Goal: Task Accomplishment & Management: Use online tool/utility

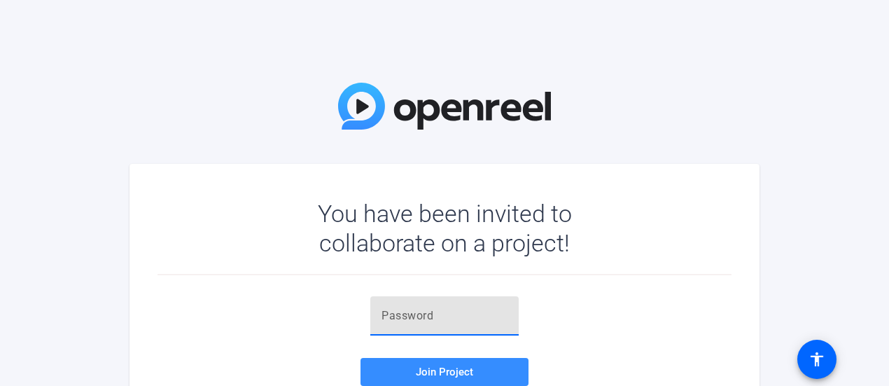
click at [411, 318] on input "text" at bounding box center [444, 315] width 126 height 17
paste input "KU9[)o"
type input "KU9[)o"
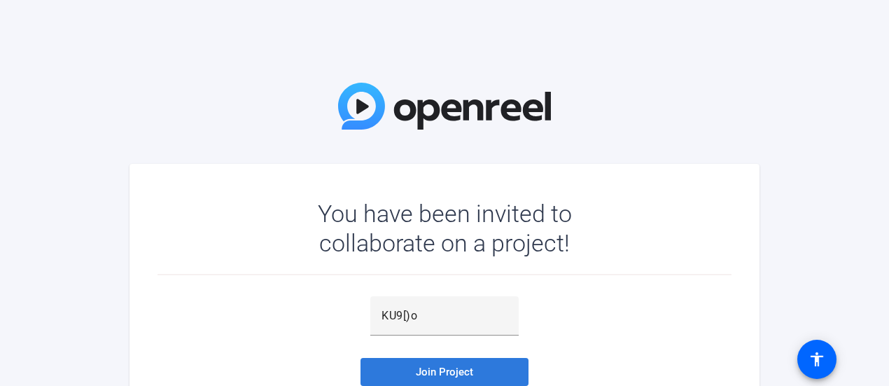
click at [460, 374] on span "Join Project" at bounding box center [444, 371] width 57 height 13
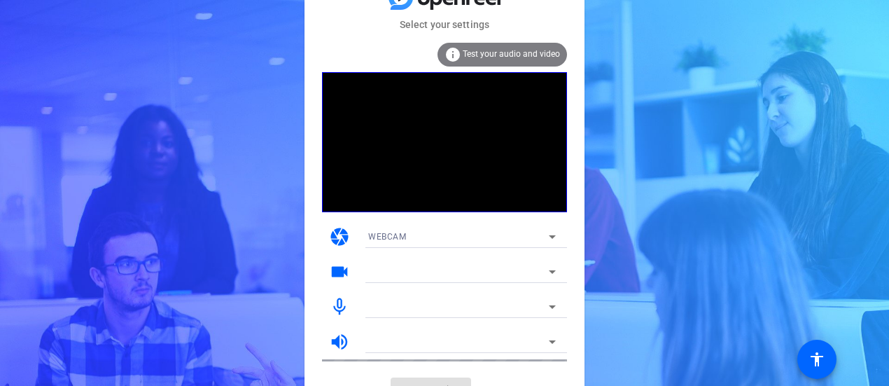
click at [509, 54] on span "Test your audio and video" at bounding box center [511, 54] width 97 height 10
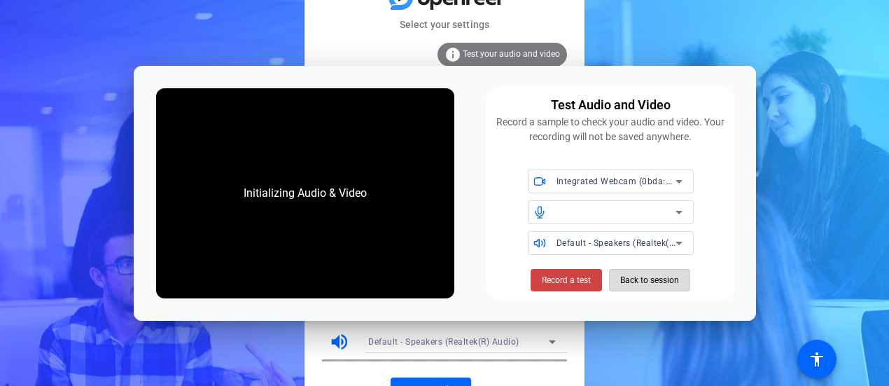
click at [635, 273] on span "Back to session" at bounding box center [649, 280] width 59 height 27
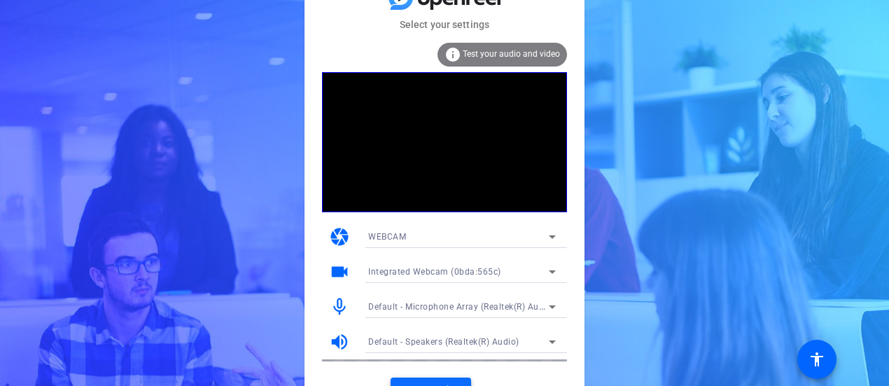
click at [436, 379] on span at bounding box center [430, 390] width 80 height 34
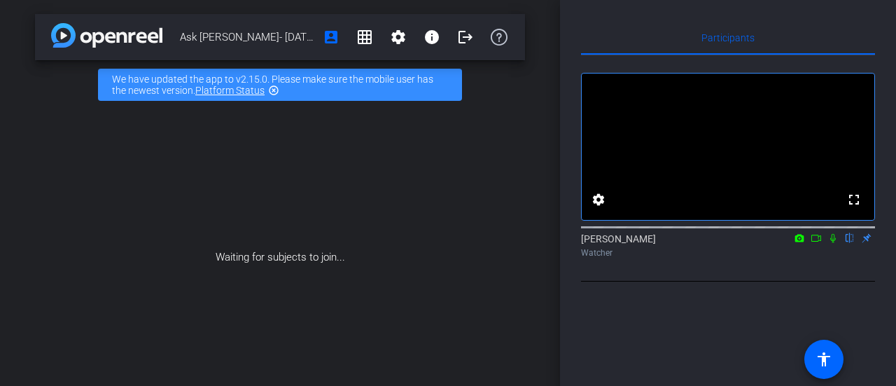
click at [223, 87] on link "Platform Status" at bounding box center [229, 90] width 69 height 11
click at [239, 92] on link "Platform Status" at bounding box center [229, 90] width 69 height 11
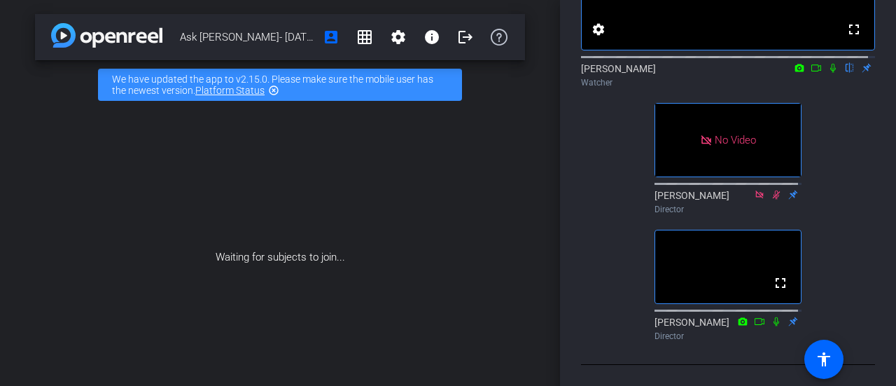
scroll to position [165, 0]
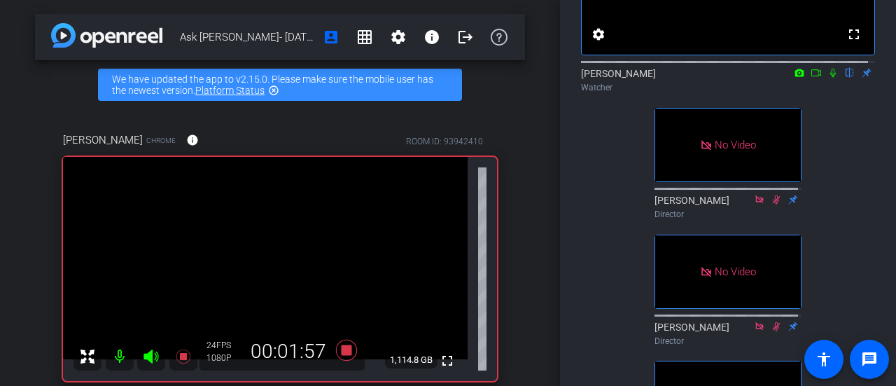
click at [830, 78] on icon at bounding box center [833, 73] width 6 height 9
click at [827, 78] on icon at bounding box center [832, 73] width 11 height 10
click at [829, 79] on mat-icon at bounding box center [832, 72] width 17 height 13
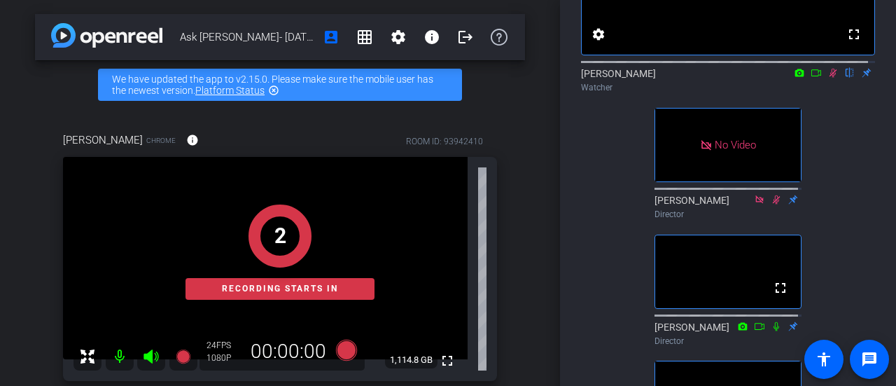
click at [828, 78] on icon at bounding box center [832, 73] width 11 height 10
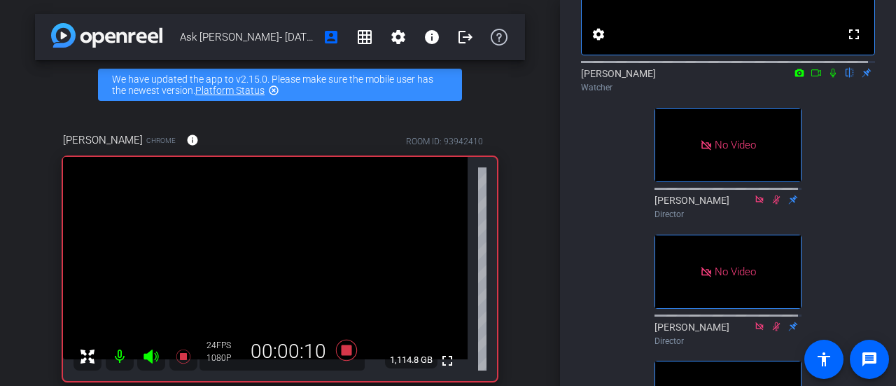
click at [830, 78] on icon at bounding box center [833, 73] width 6 height 9
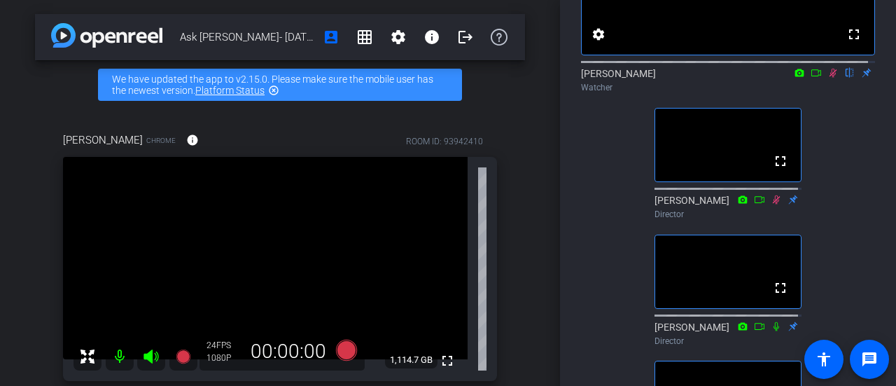
click at [827, 78] on icon at bounding box center [832, 73] width 11 height 10
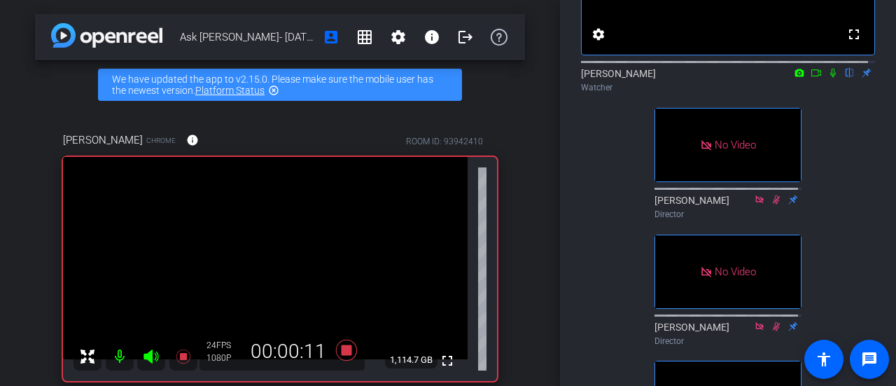
click at [827, 78] on icon at bounding box center [832, 73] width 11 height 10
click at [828, 78] on icon at bounding box center [832, 73] width 11 height 10
click at [829, 78] on icon at bounding box center [833, 73] width 8 height 9
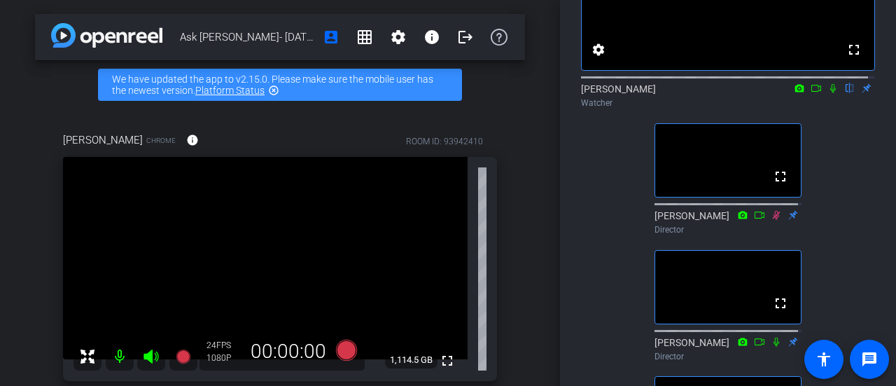
scroll to position [0, 0]
